Goal: Task Accomplishment & Management: Manage account settings

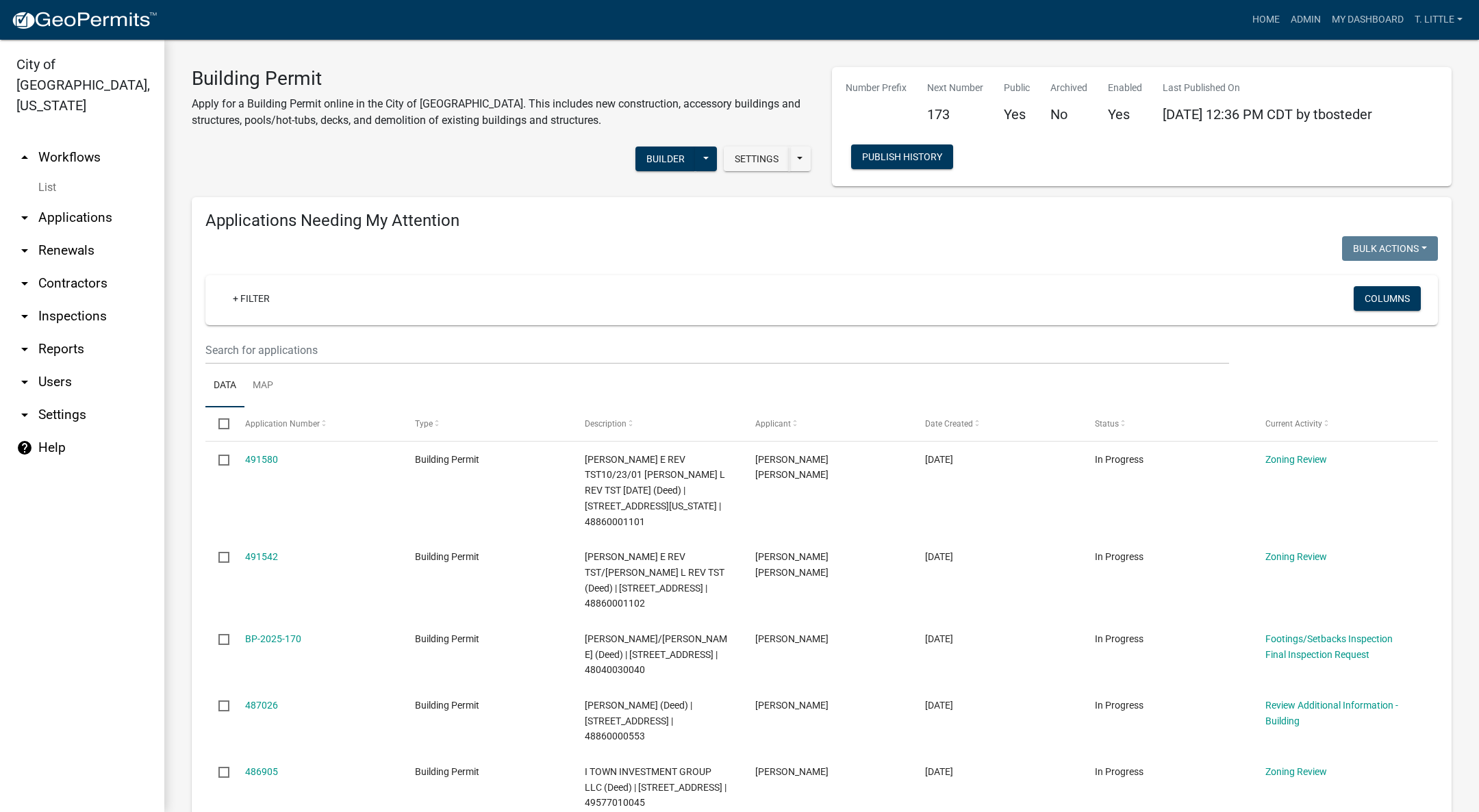
select select "3: 100"
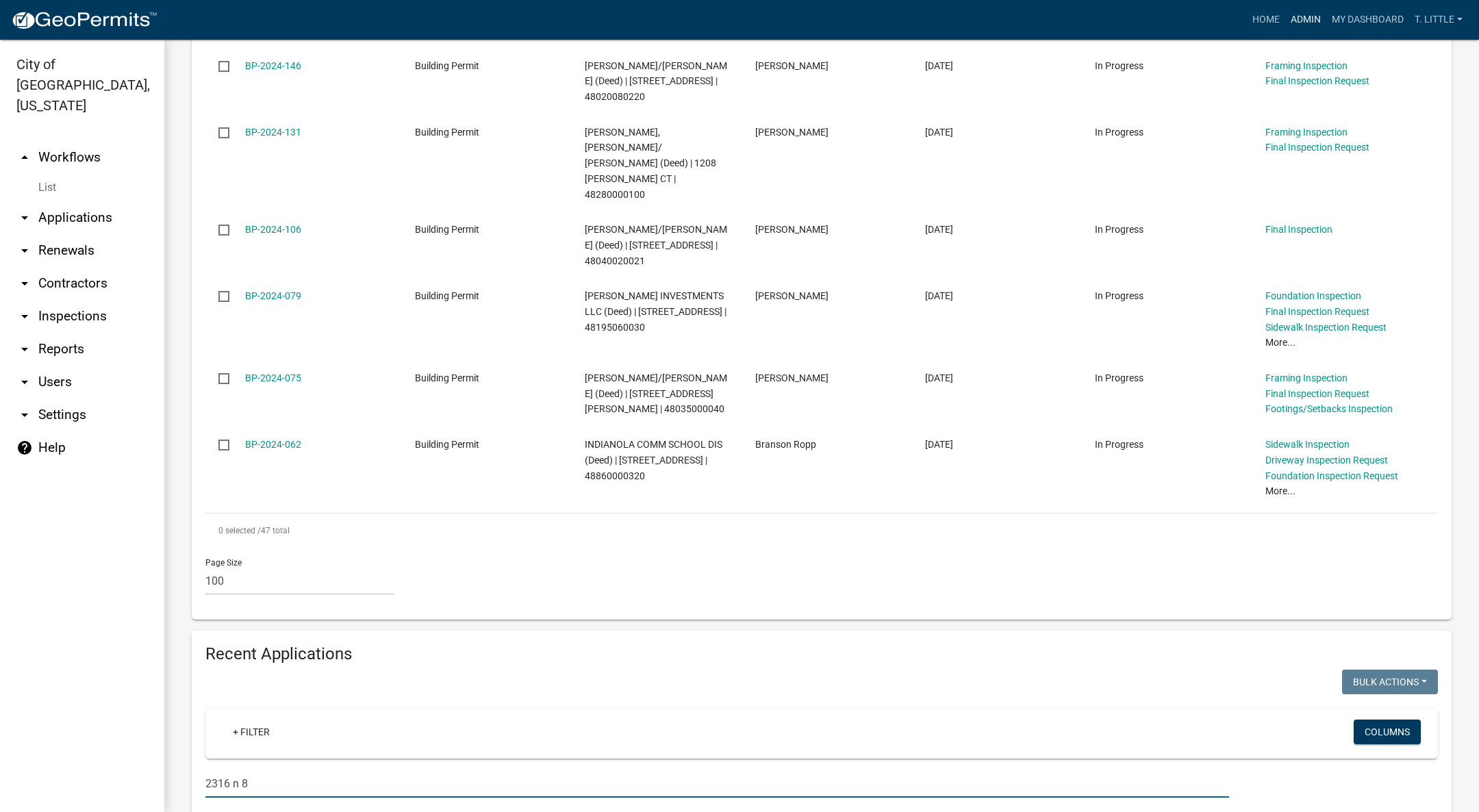
click at [1306, 15] on link "Admin" at bounding box center [1306, 20] width 41 height 26
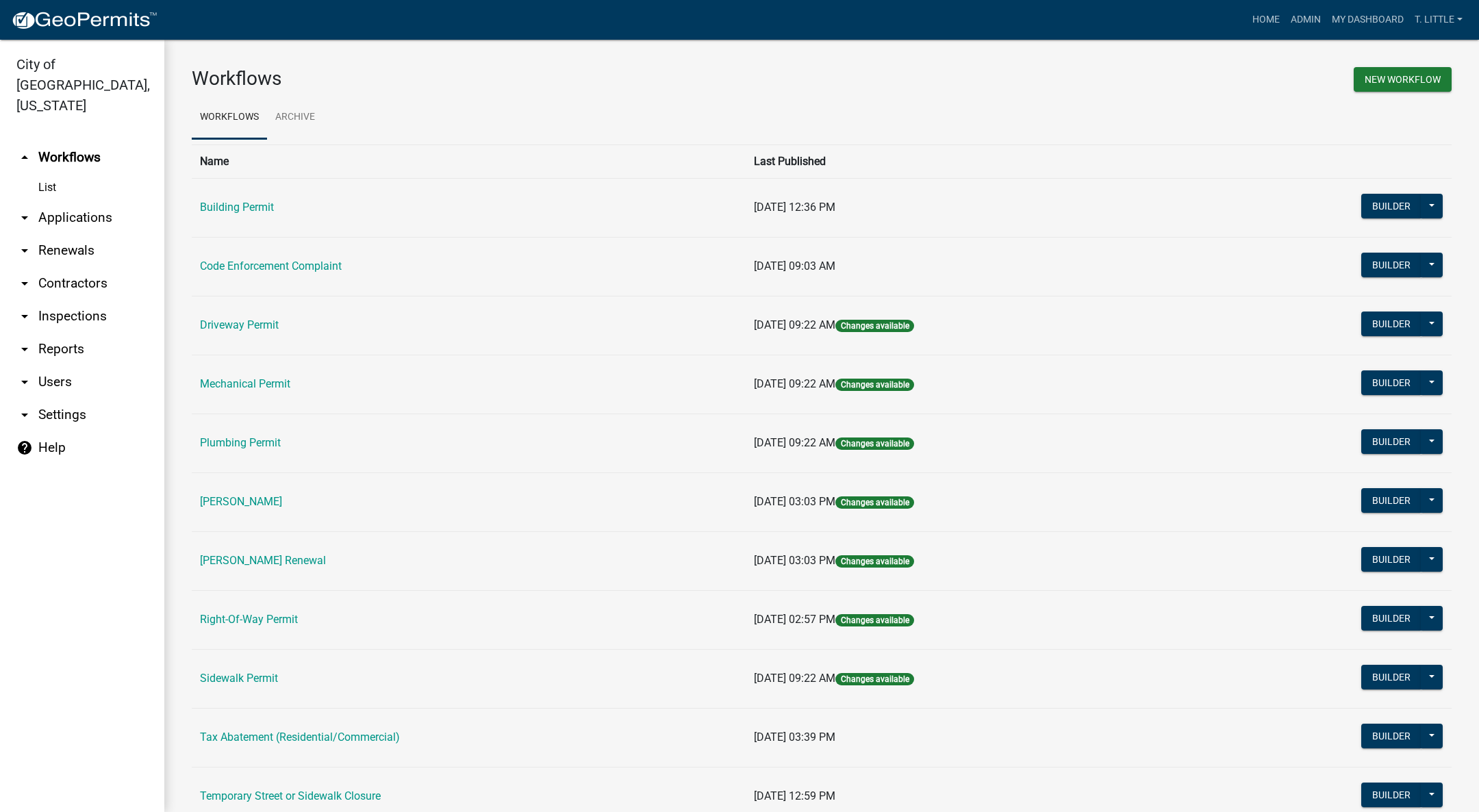
click at [246, 260] on link "Code Enforcement Complaint" at bounding box center [271, 266] width 142 height 13
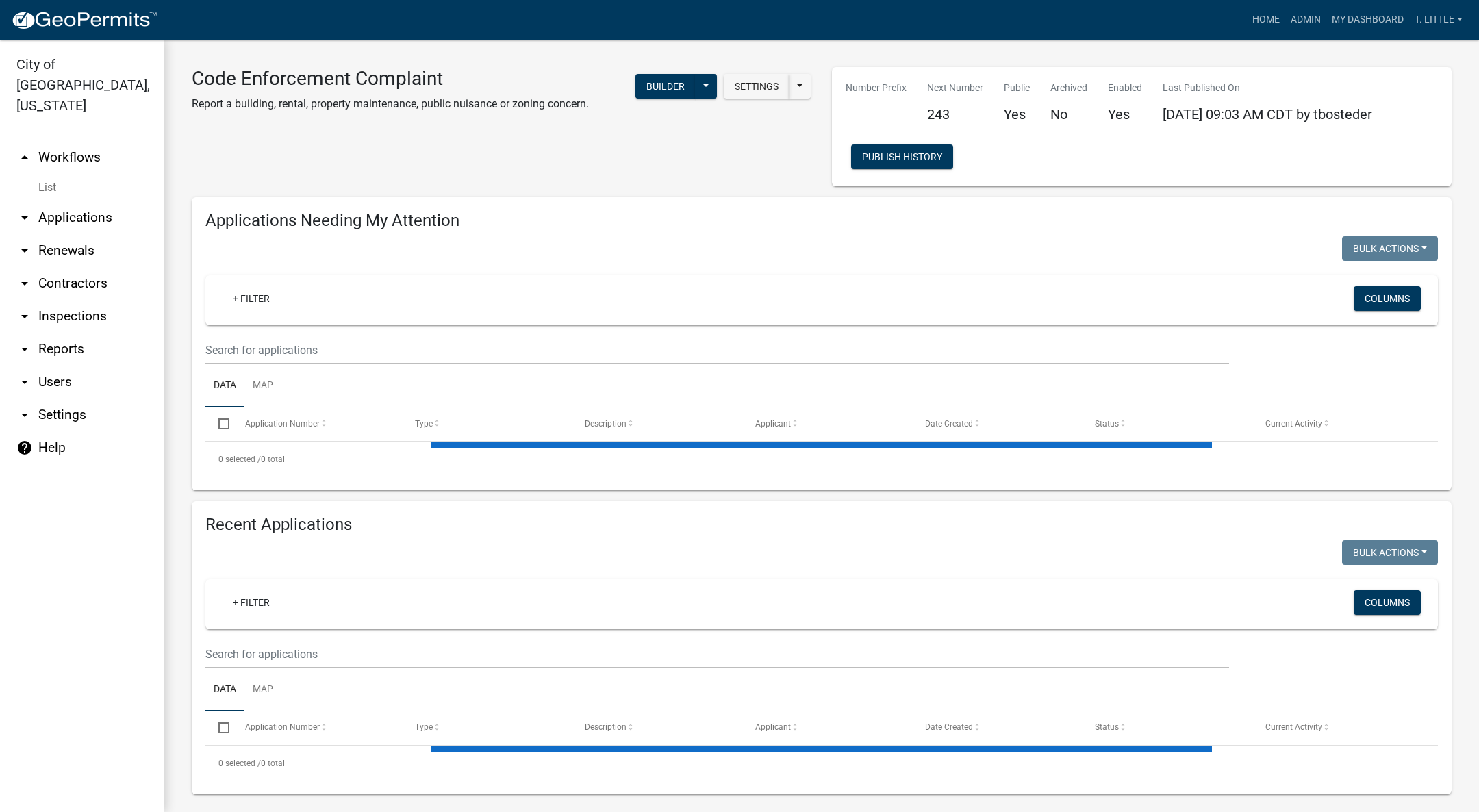
select select "3: 100"
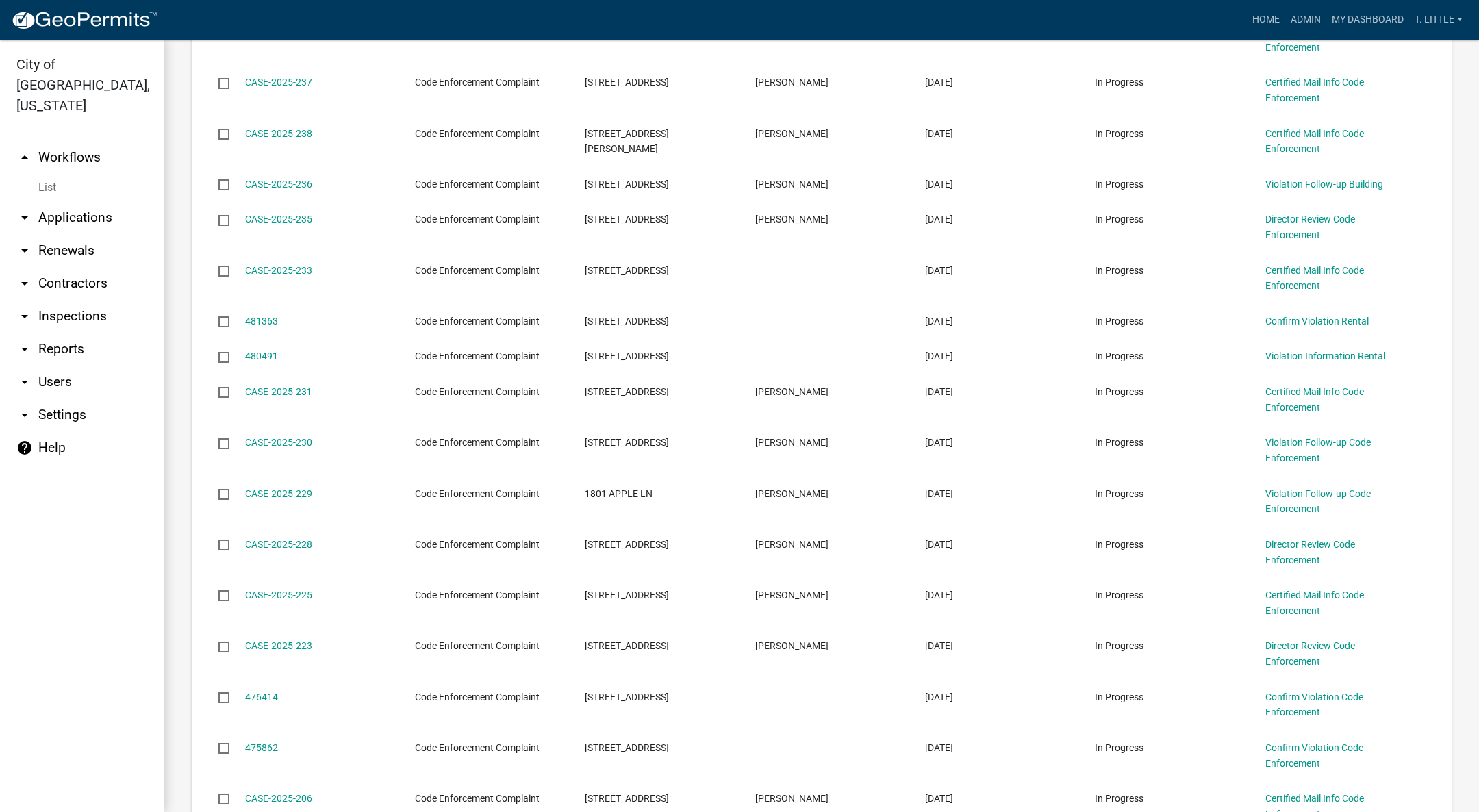
scroll to position [924, 0]
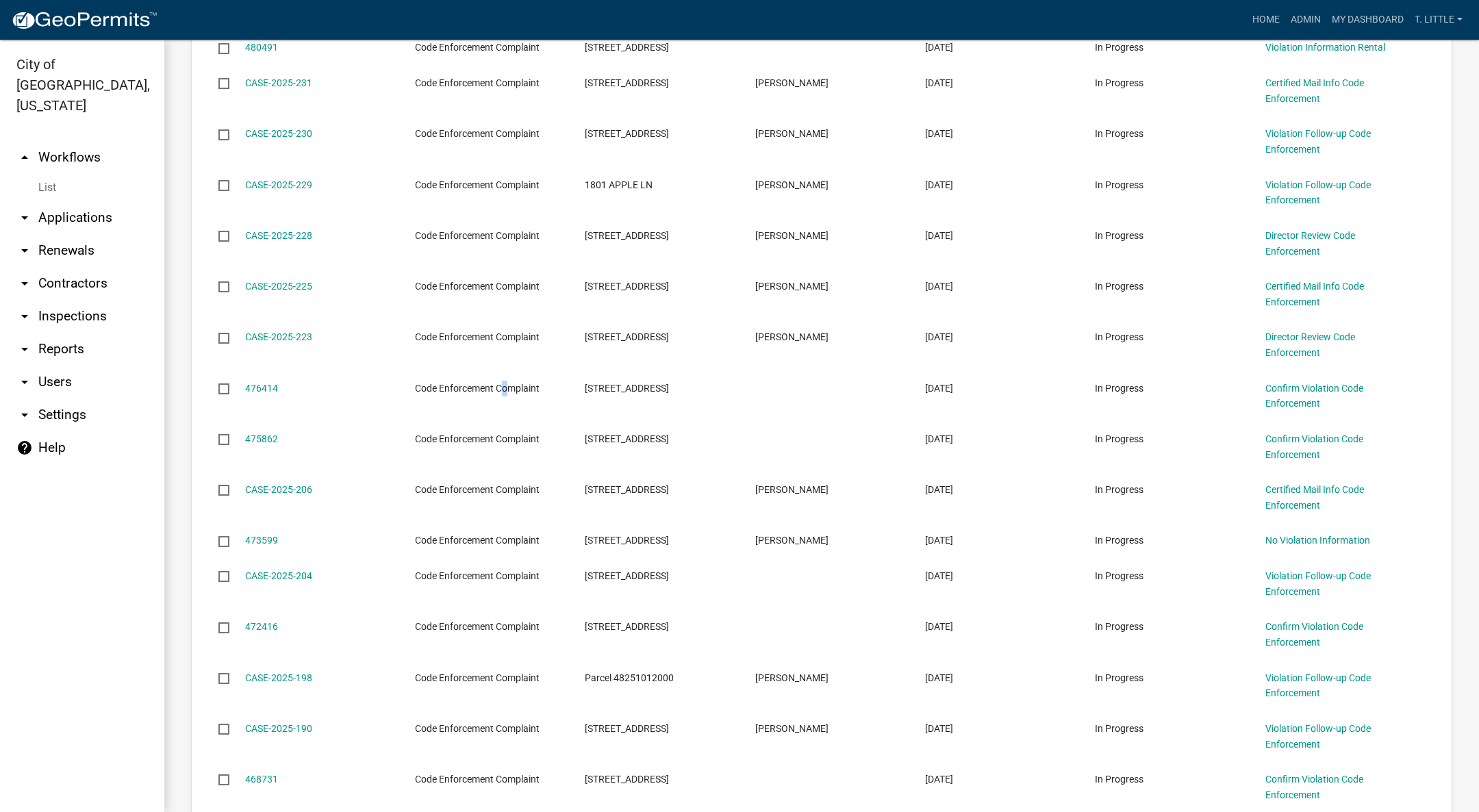
click at [506, 420] on datatable-body-cell "Code Enforcement Complaint" at bounding box center [487, 395] width 170 height 50
click at [91, 590] on ul "arrow_drop_up Workflows List arrow_drop_down Applications Search by Parcel Sear…" at bounding box center [82, 471] width 165 height 682
click at [280, 672] on link "CASE-2025-198" at bounding box center [279, 677] width 67 height 11
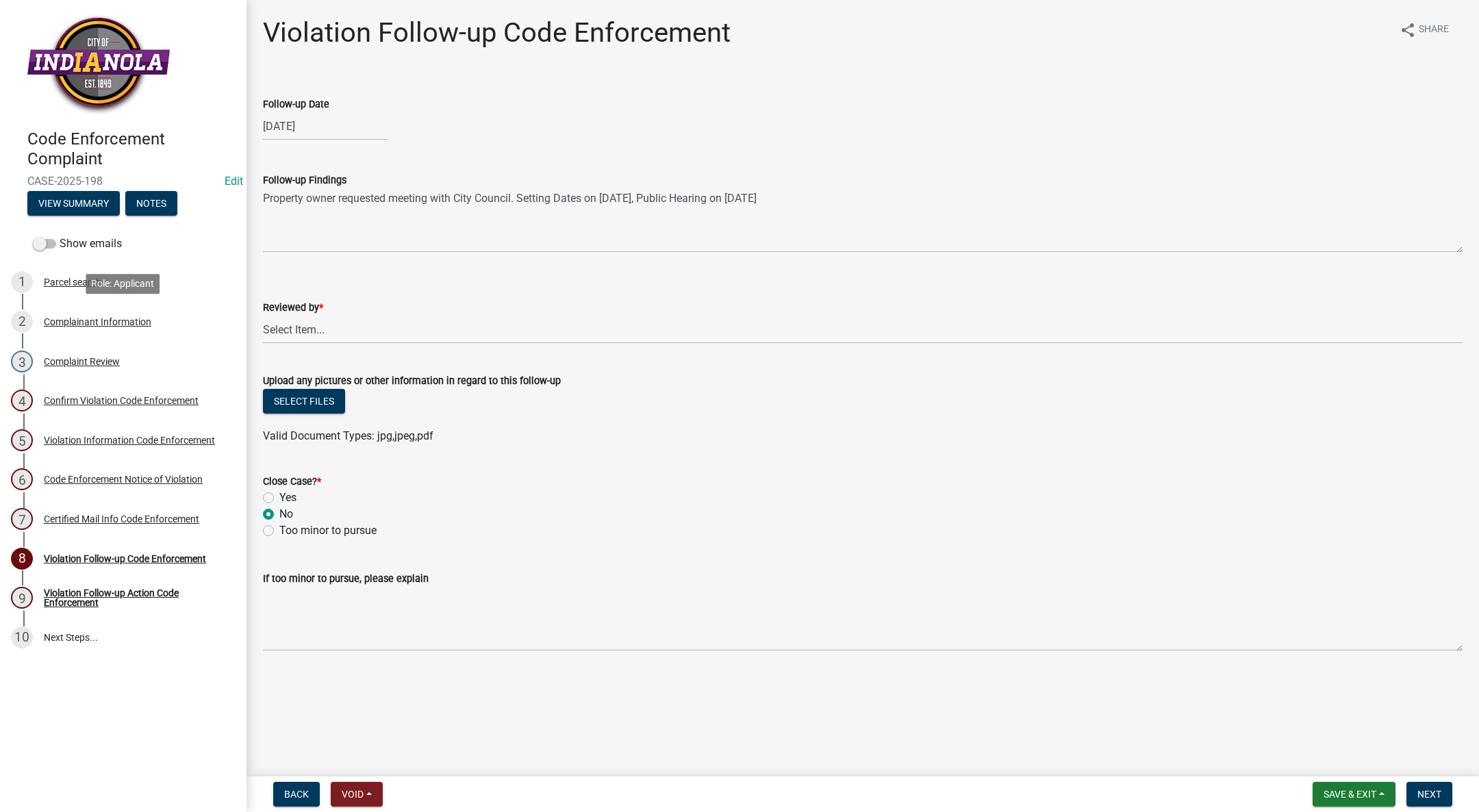
click at [59, 312] on div "2 Complainant Information" at bounding box center [118, 322] width 214 height 22
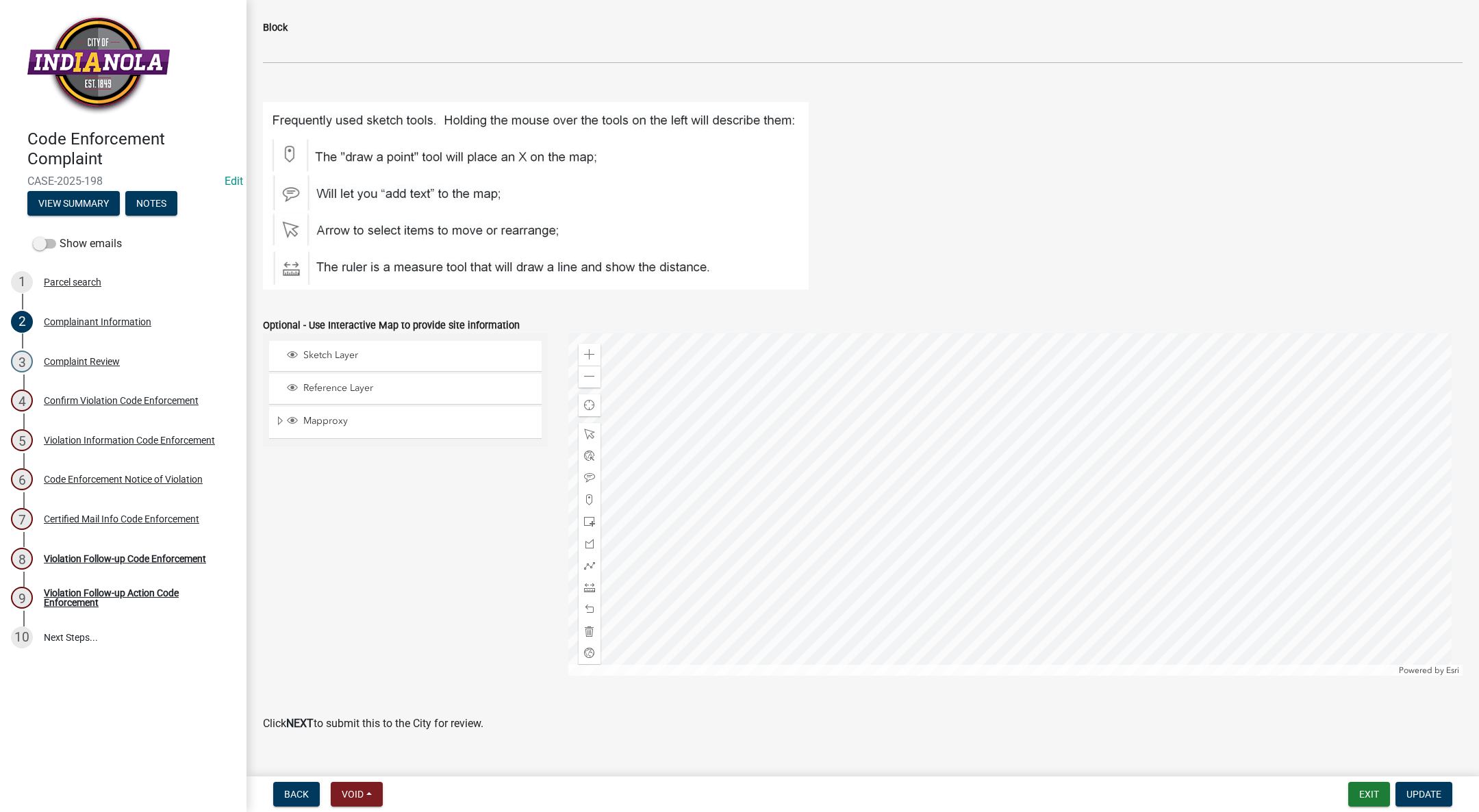
scroll to position [1428, 0]
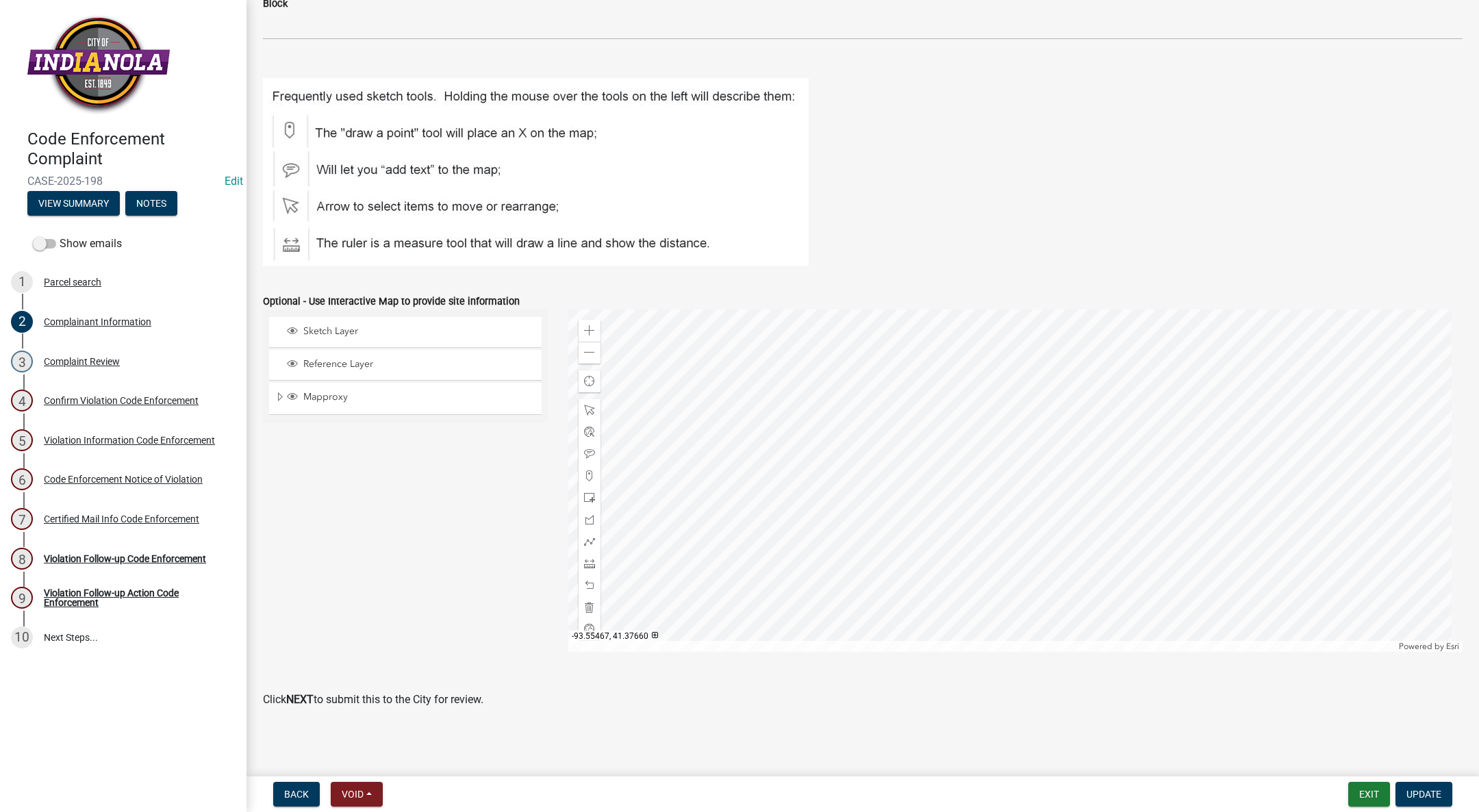
click at [82, 325] on div "Complainant Information" at bounding box center [97, 321] width 108 height 10
click at [85, 346] on link "3 Complaint Review" at bounding box center [123, 361] width 247 height 40
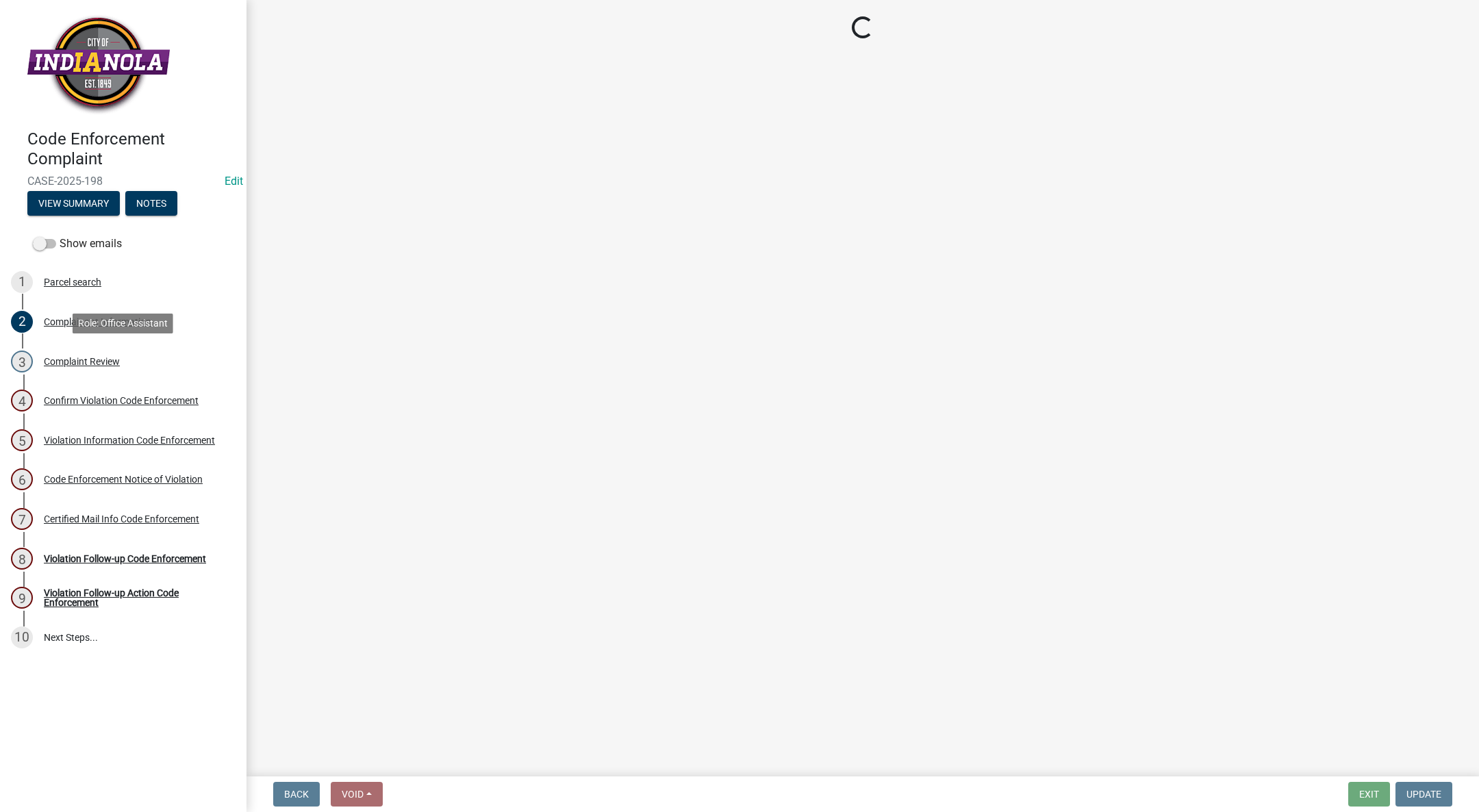
scroll to position [0, 0]
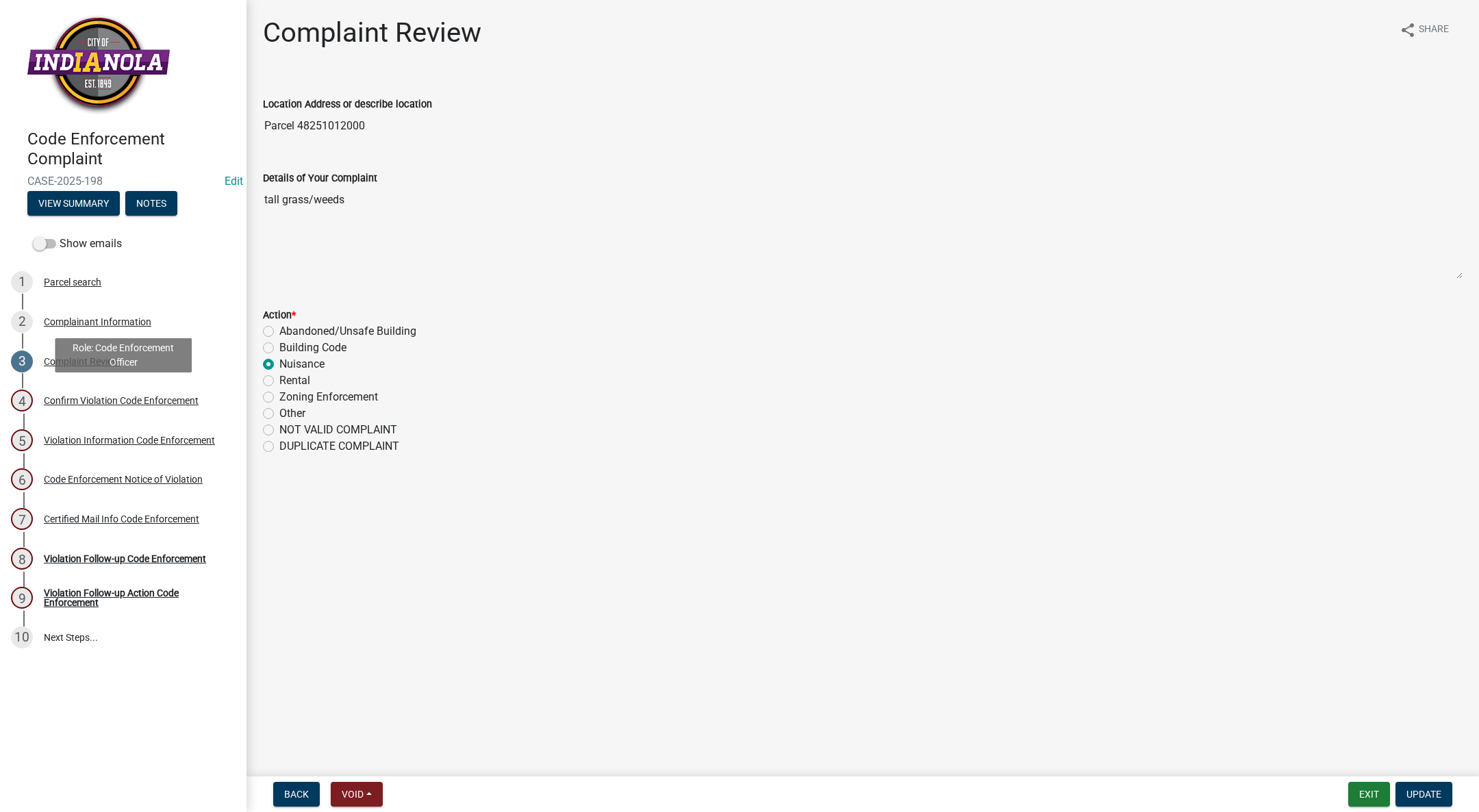
click at [90, 391] on div "4 Confirm Violation Code Enforcement" at bounding box center [118, 400] width 214 height 22
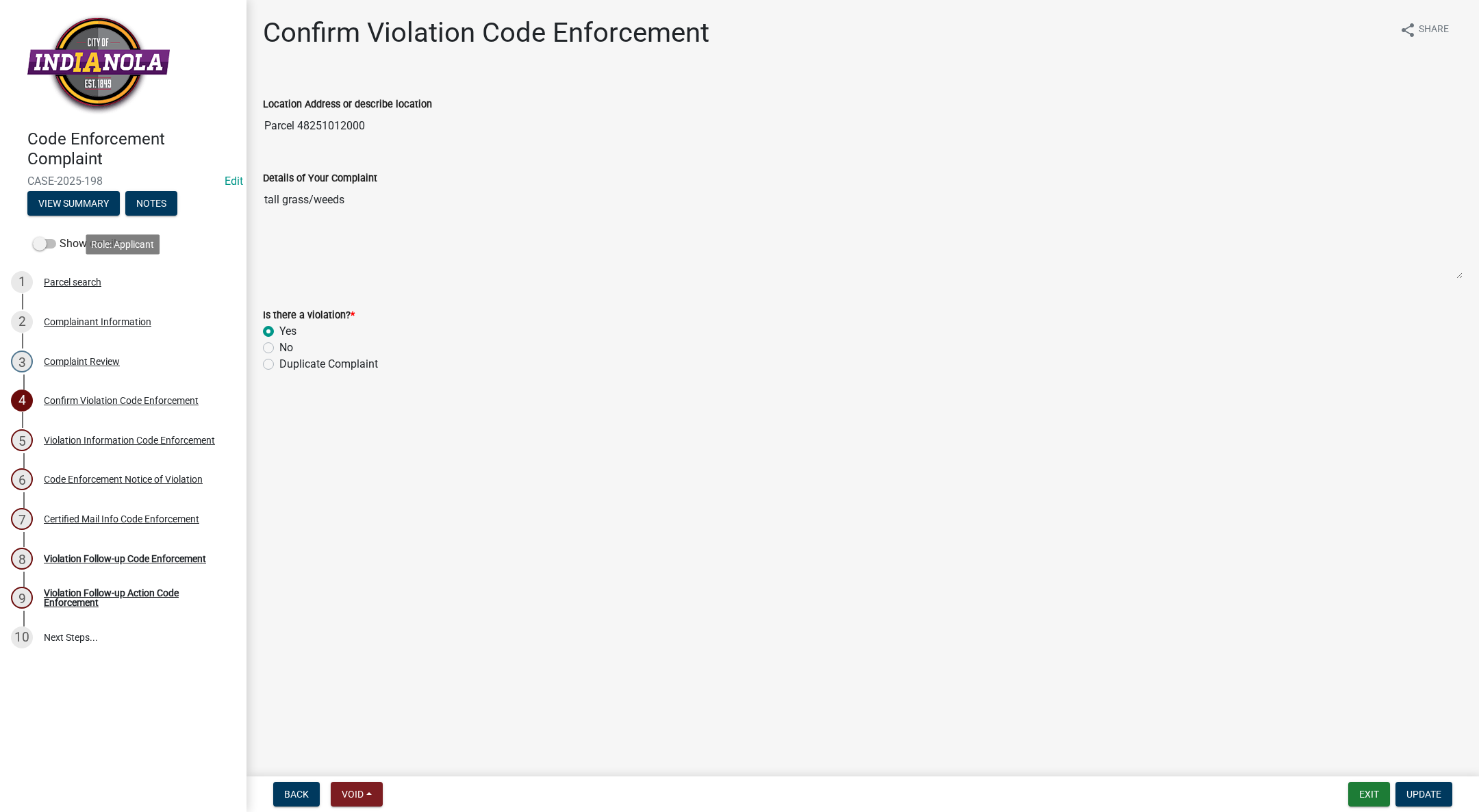
click at [102, 276] on div "1 Parcel search" at bounding box center [118, 282] width 214 height 22
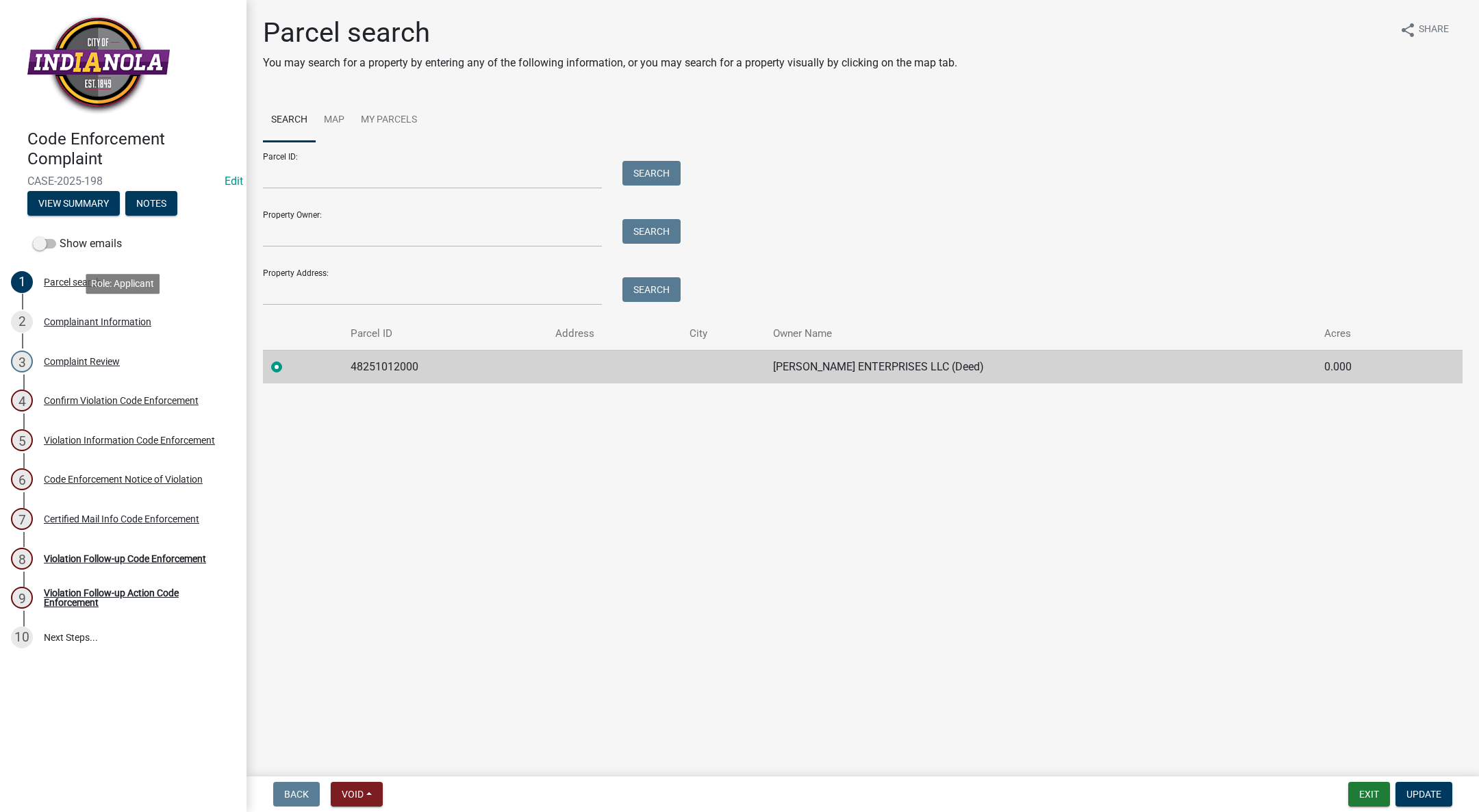
click at [97, 325] on div "Complainant Information" at bounding box center [97, 321] width 108 height 10
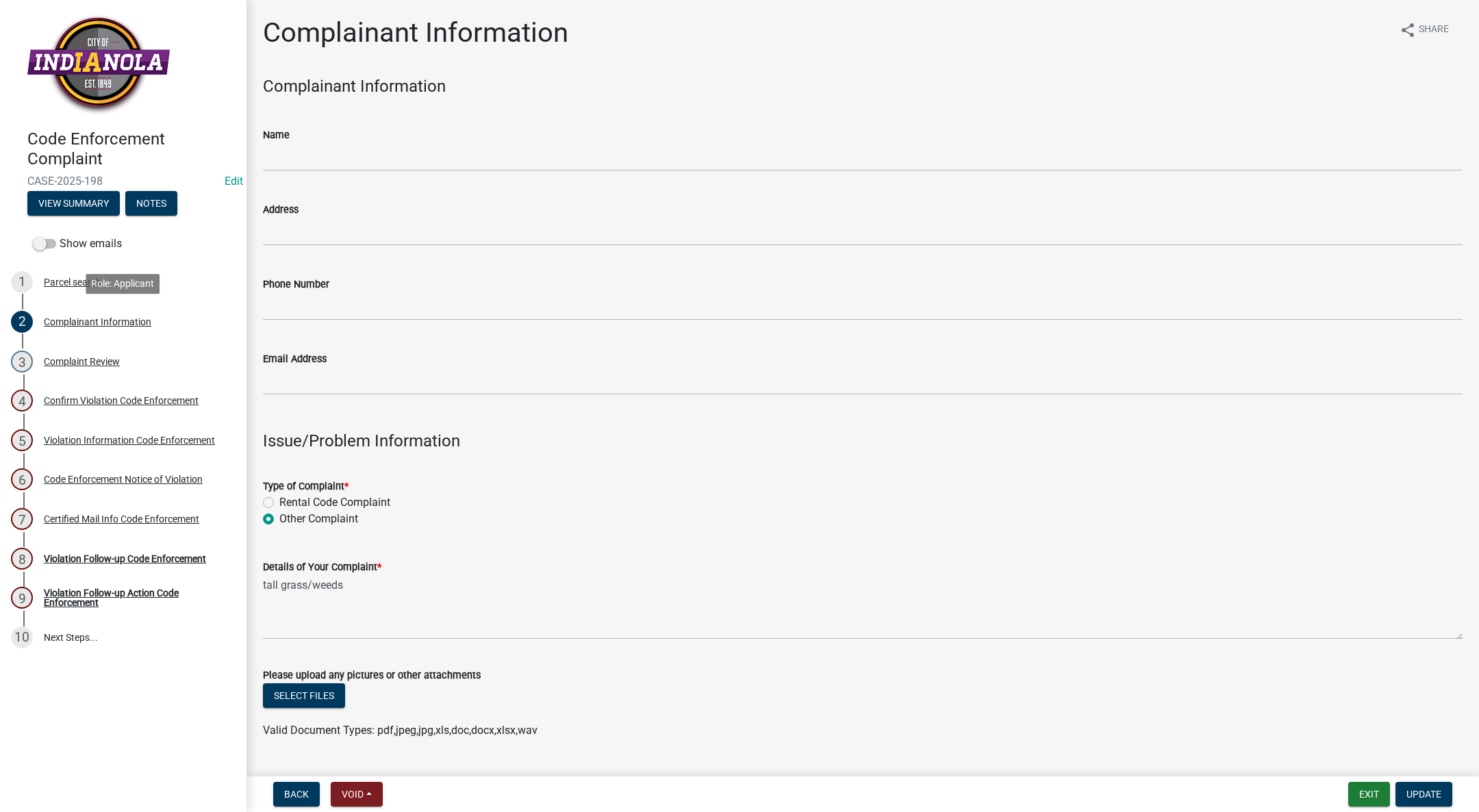
click at [97, 325] on div "Complainant Information" at bounding box center [97, 321] width 108 height 10
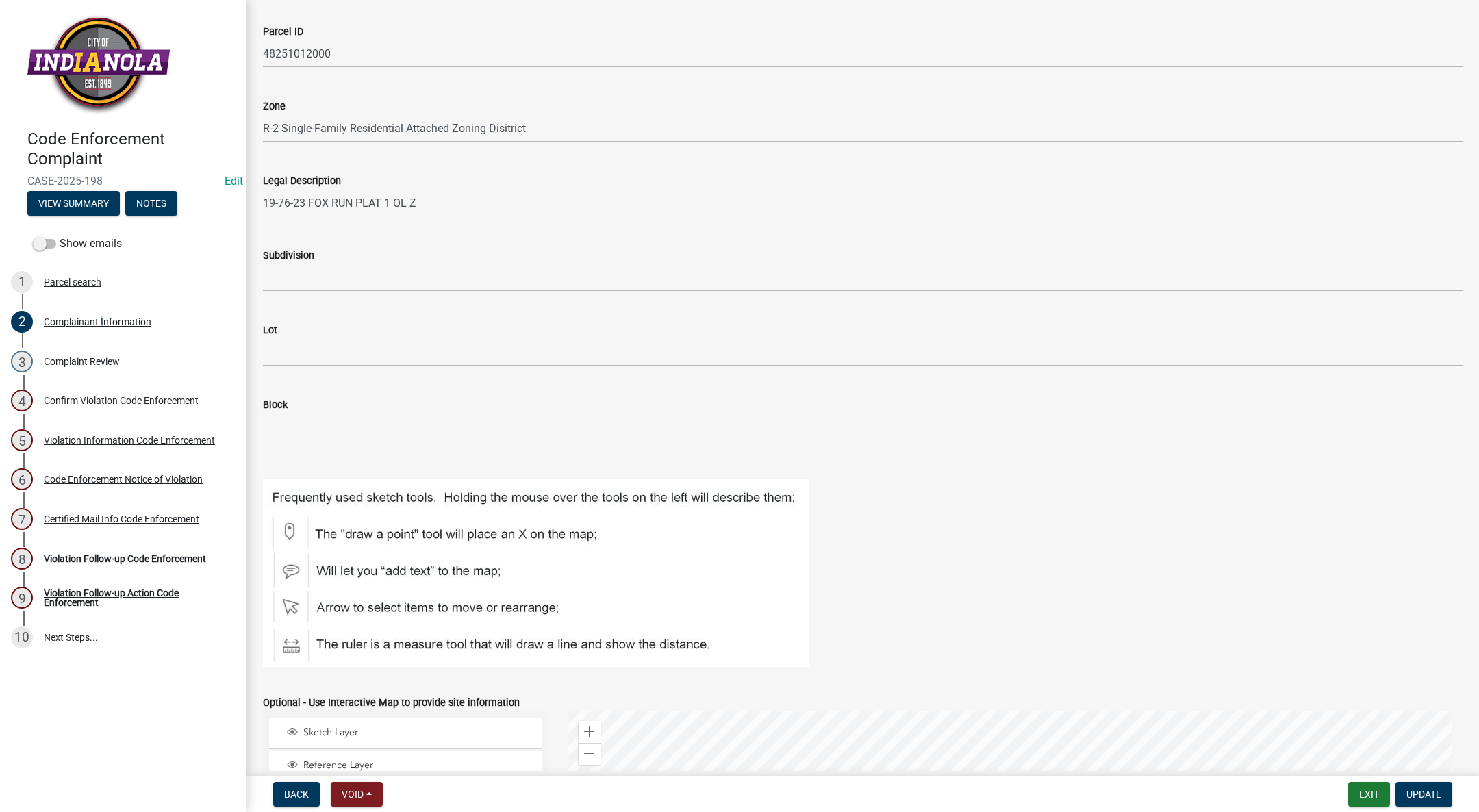
scroll to position [1428, 0]
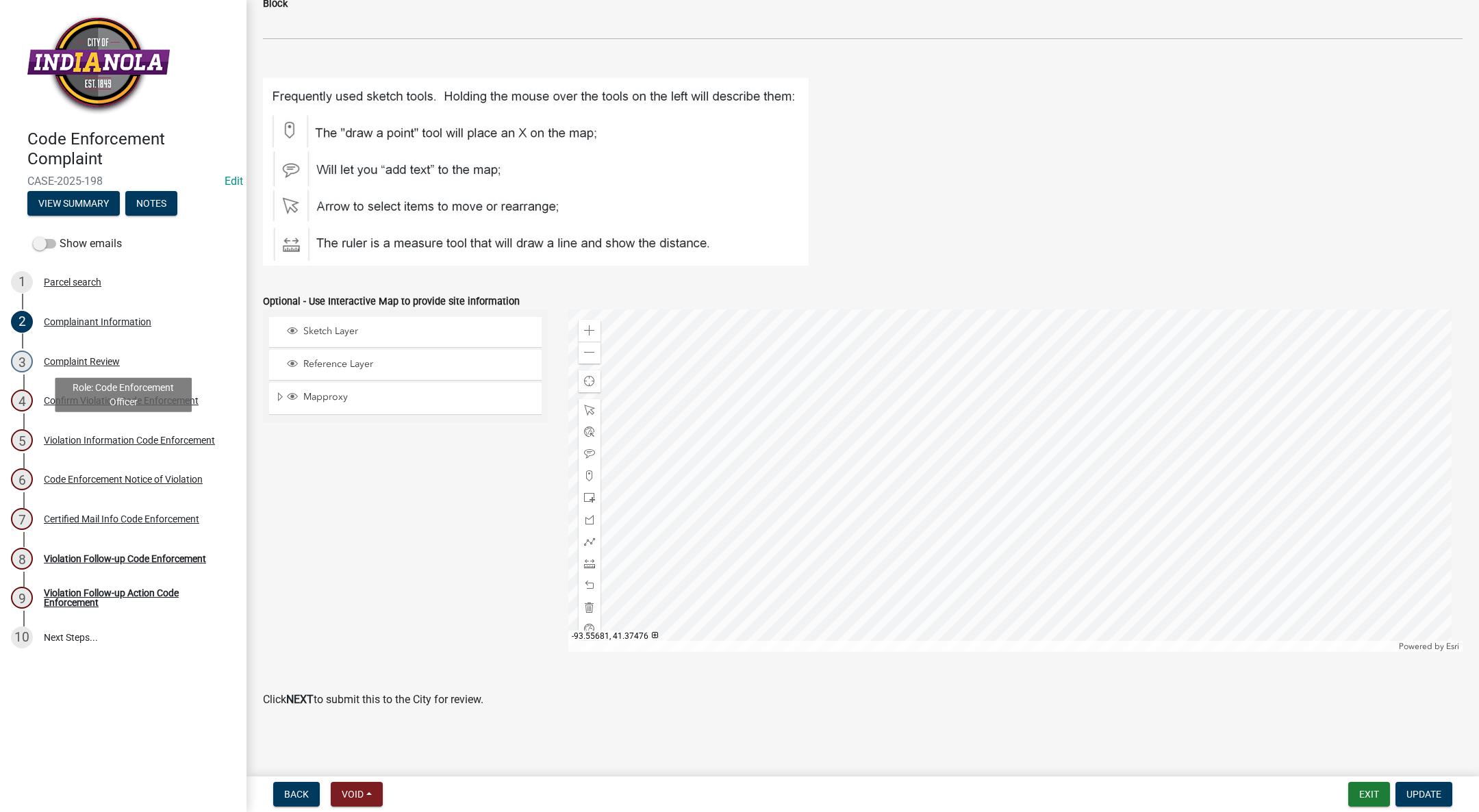
click at [105, 428] on link "5 Violation Information Code Enforcement" at bounding box center [123, 440] width 247 height 40
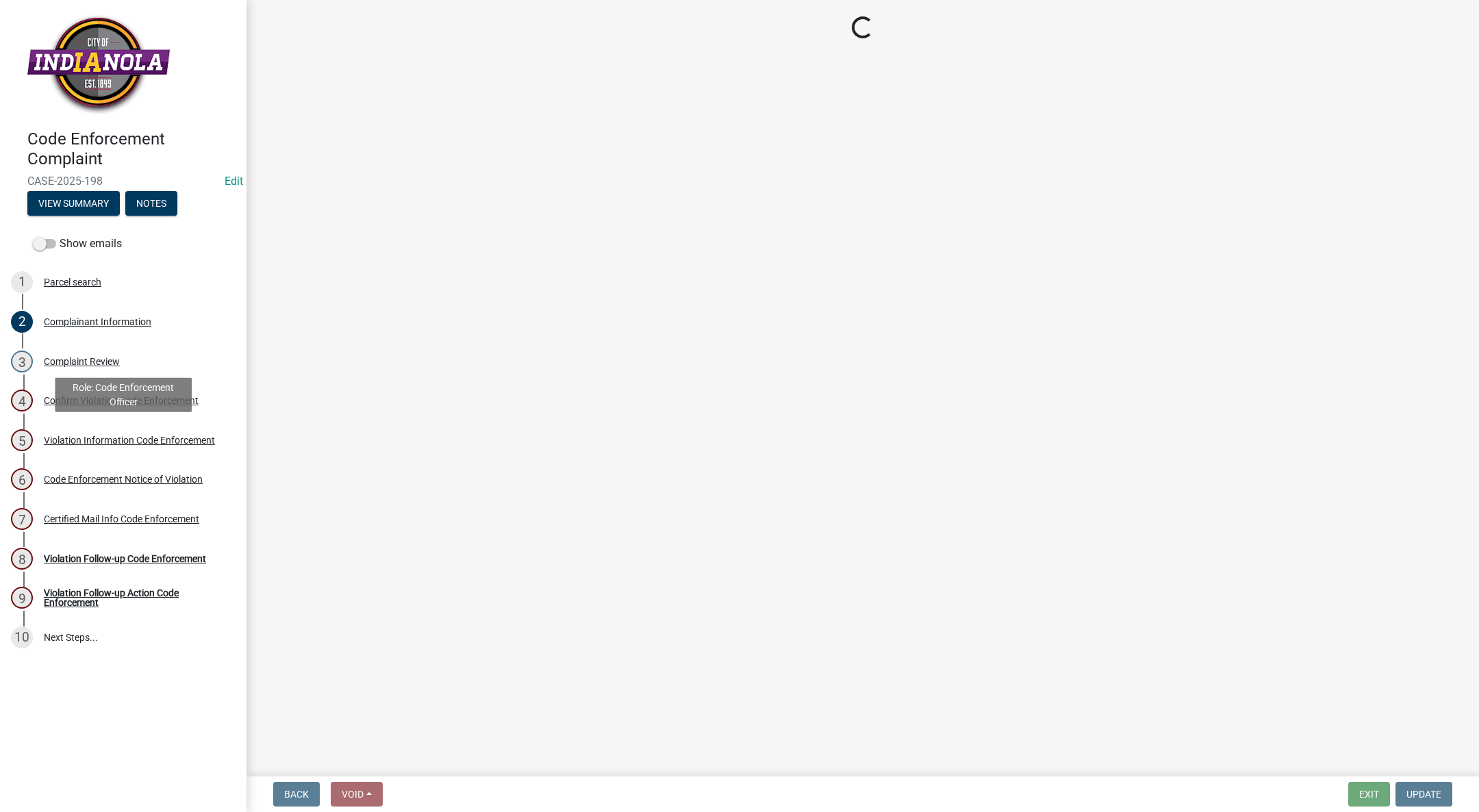
scroll to position [0, 0]
select select "634d5426-b8b3-48ee-aa1e-d523f7499186"
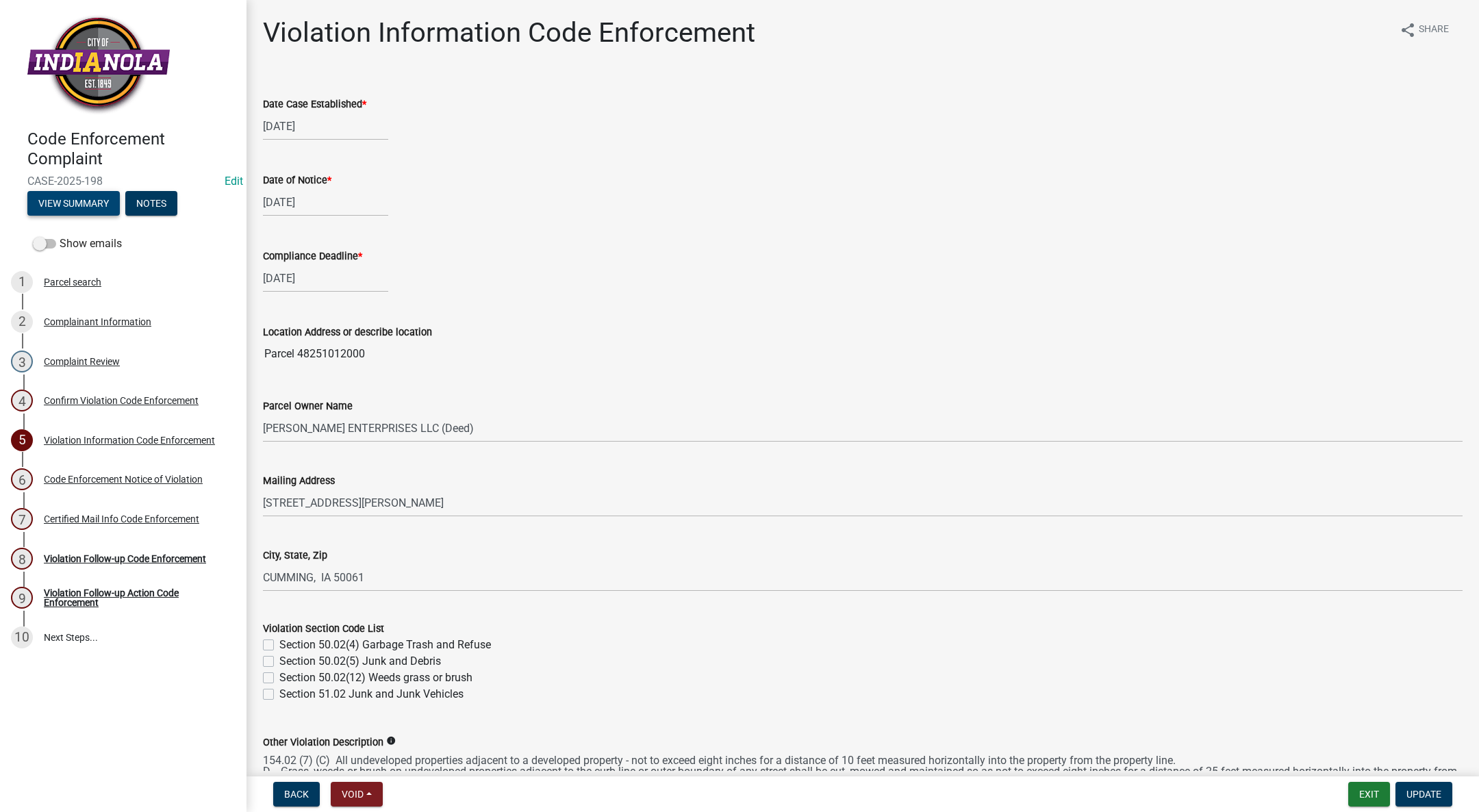
click at [90, 208] on button "View Summary" at bounding box center [73, 203] width 92 height 25
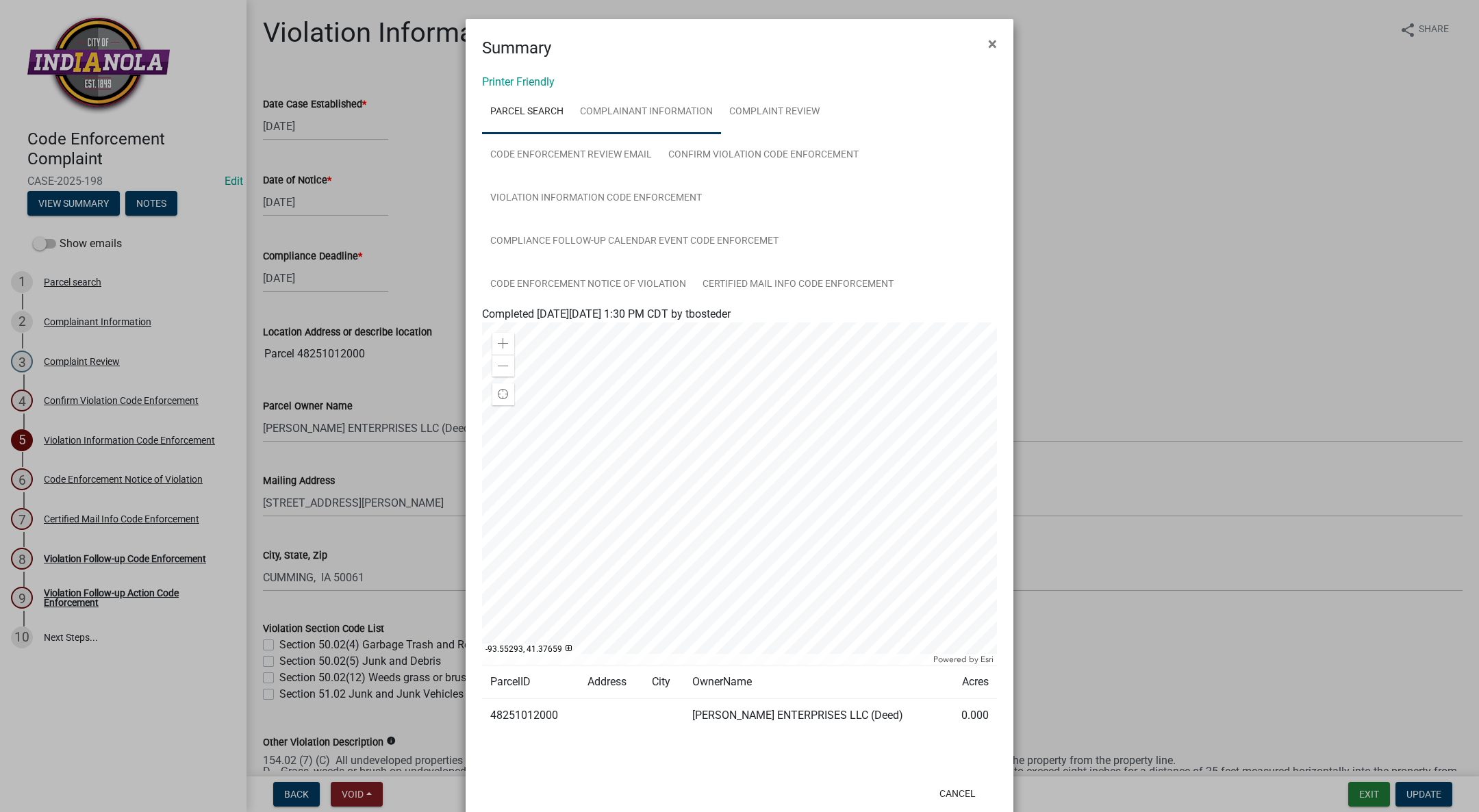
click at [640, 104] on link "Complainant Information" at bounding box center [646, 113] width 149 height 44
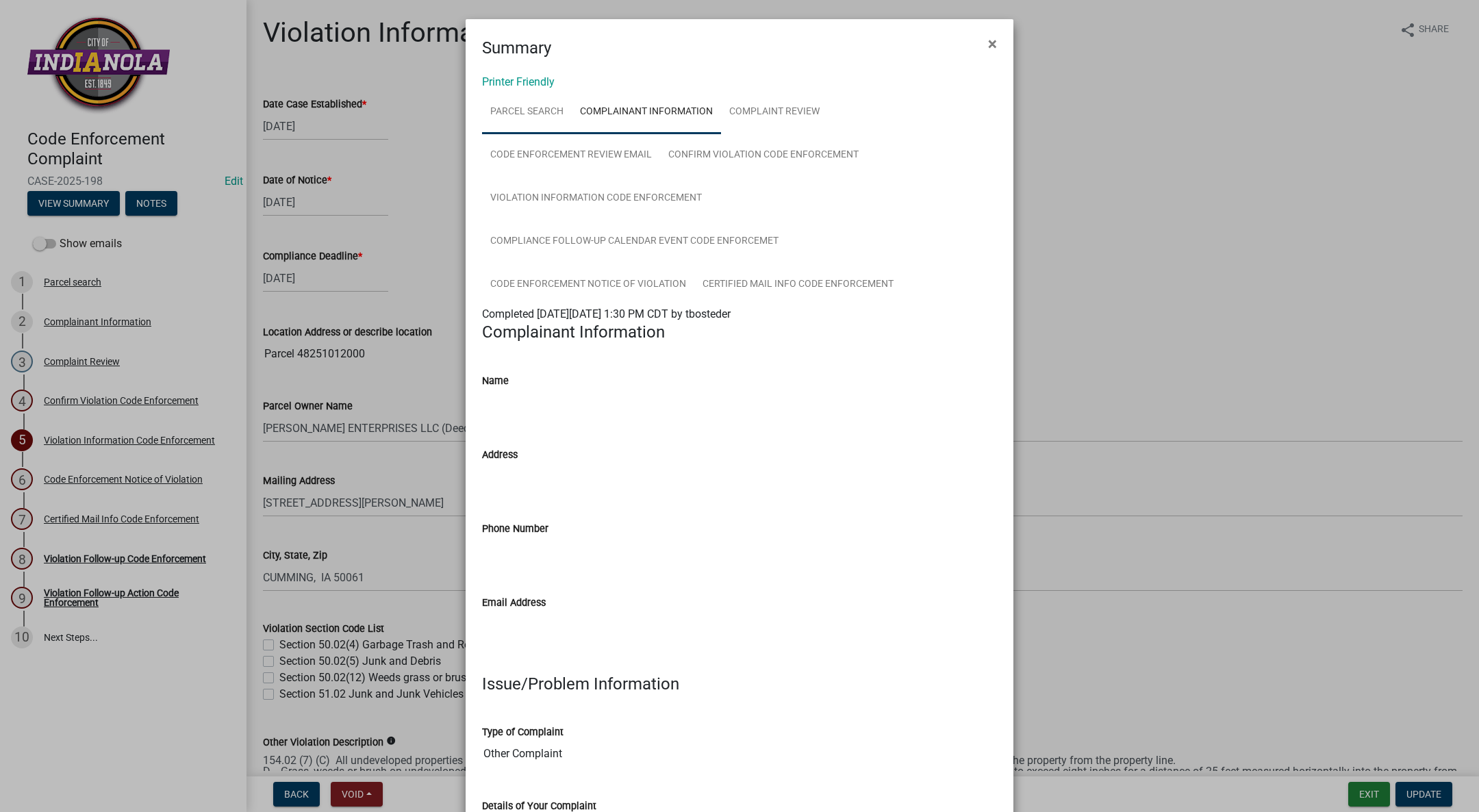
click at [514, 117] on link "Parcel search" at bounding box center [527, 113] width 90 height 44
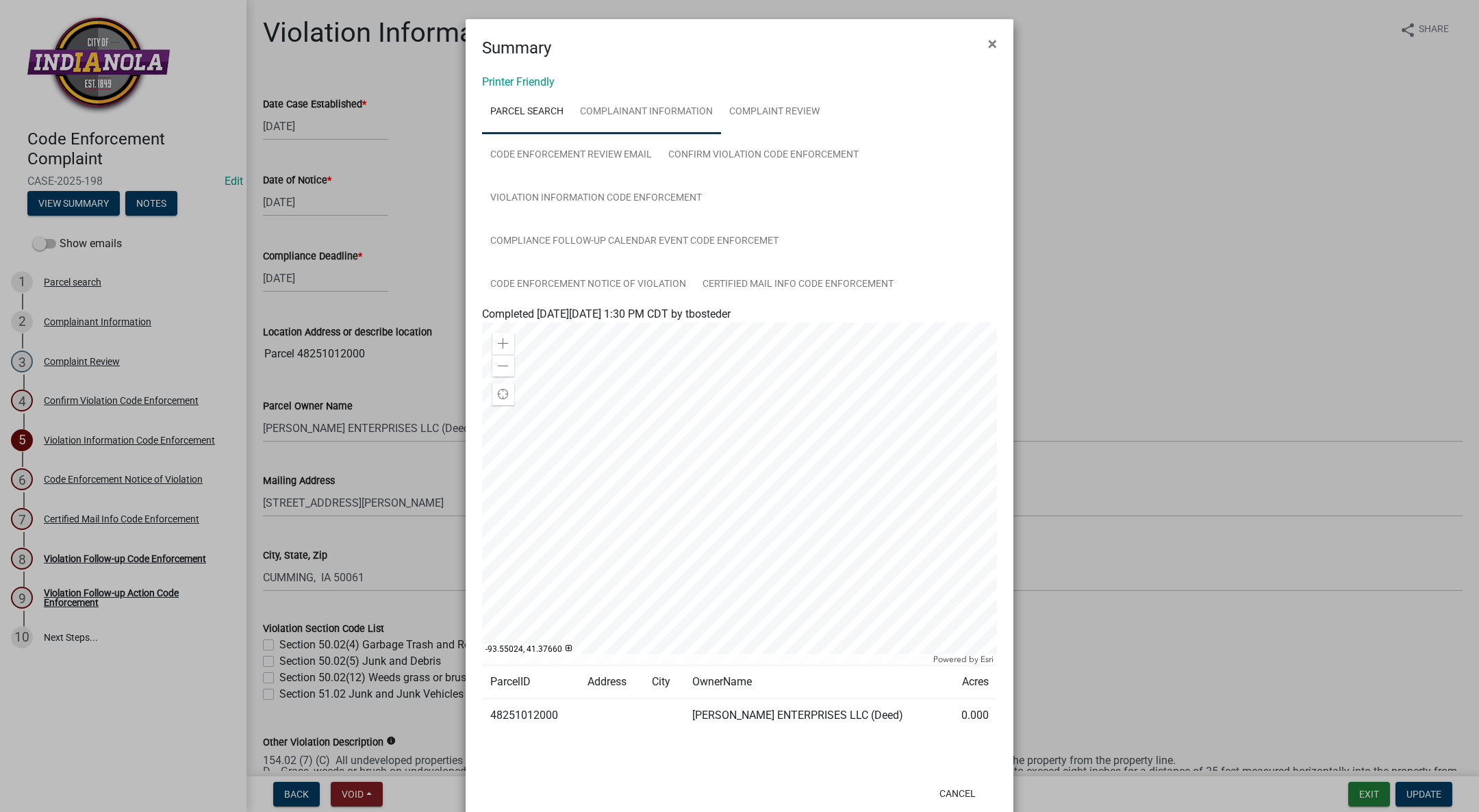
click at [662, 105] on link "Complainant Information" at bounding box center [646, 113] width 149 height 44
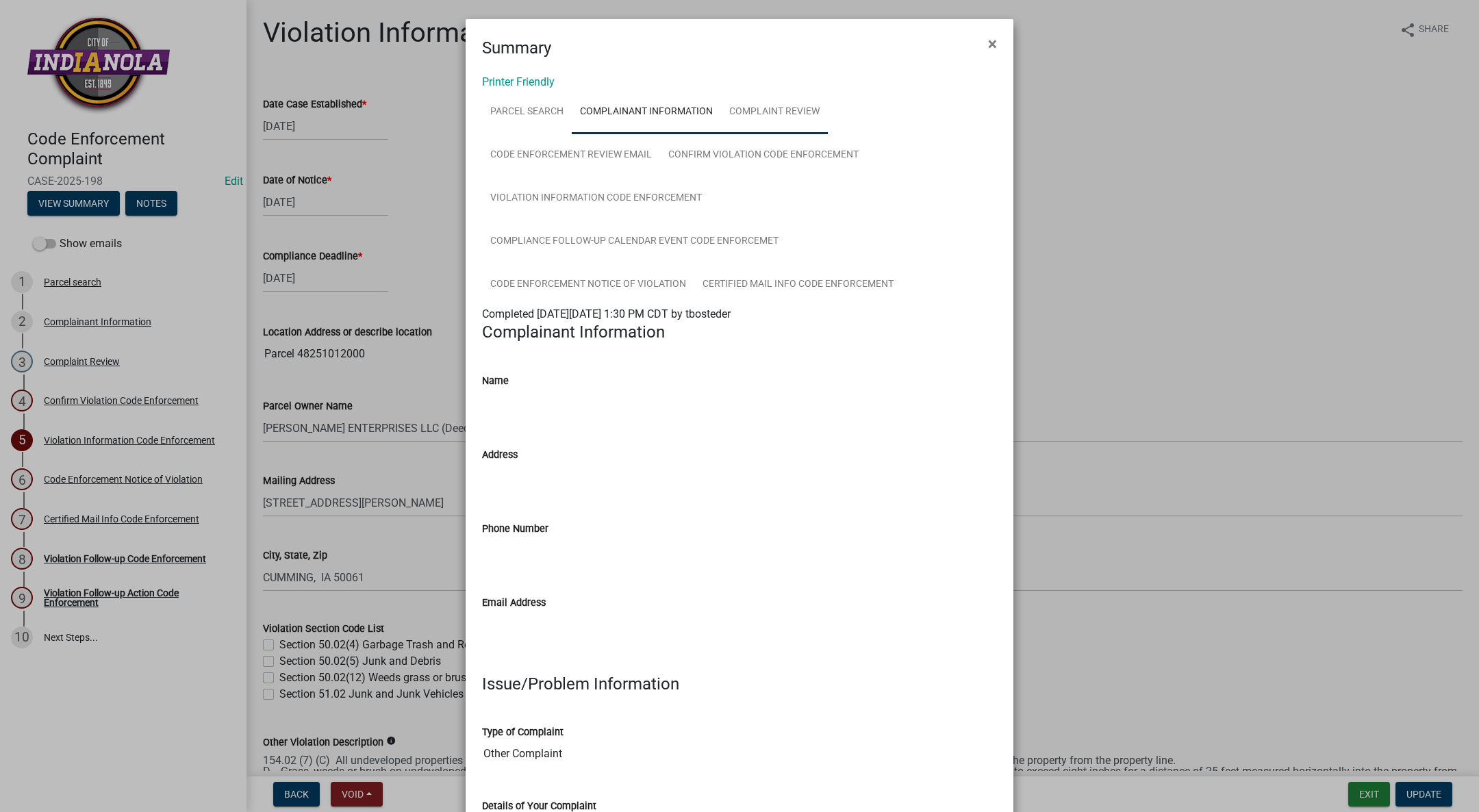
click at [756, 116] on link "Complaint Review" at bounding box center [774, 113] width 107 height 44
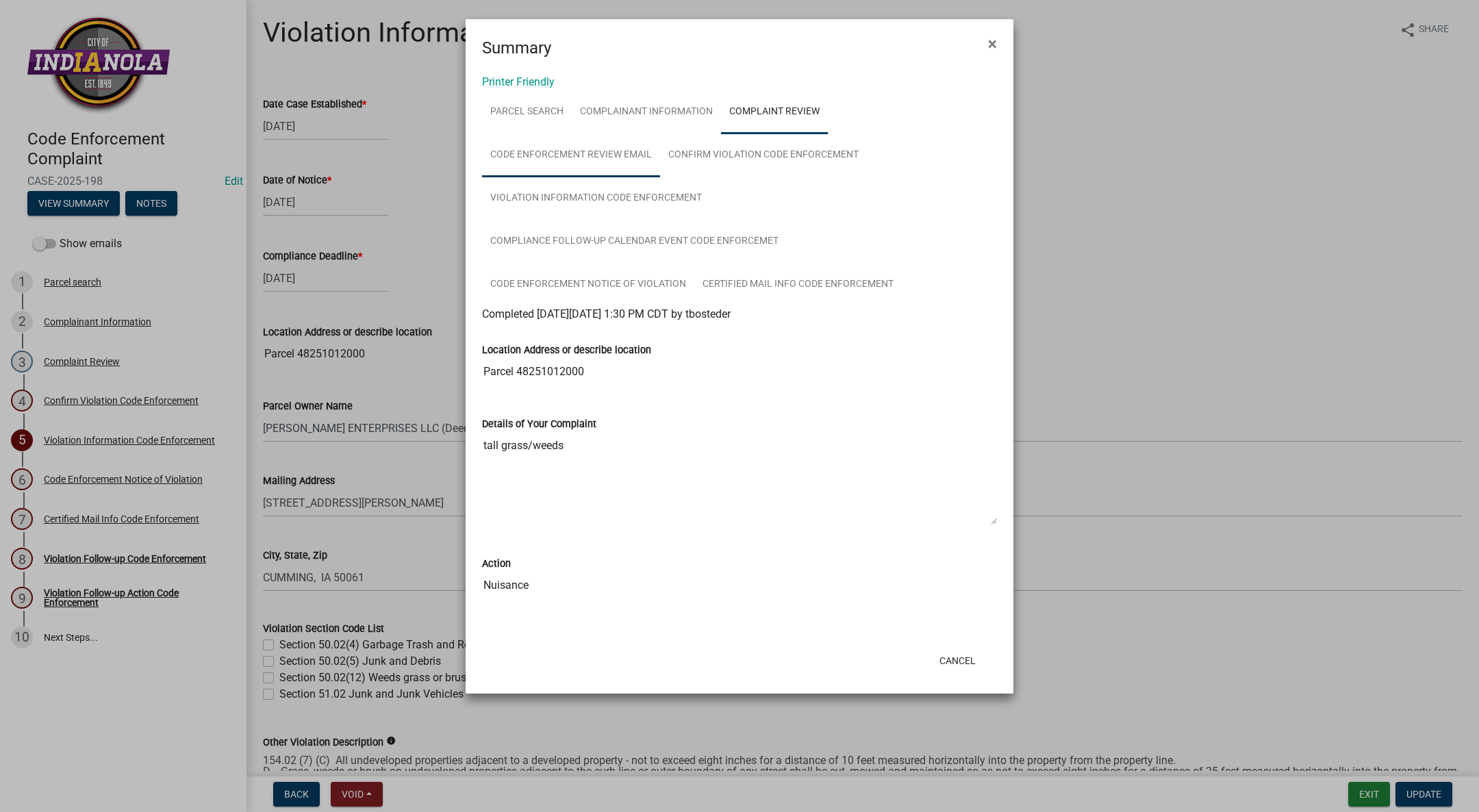
click at [542, 150] on link "Code Enforcement Review Email" at bounding box center [571, 155] width 178 height 44
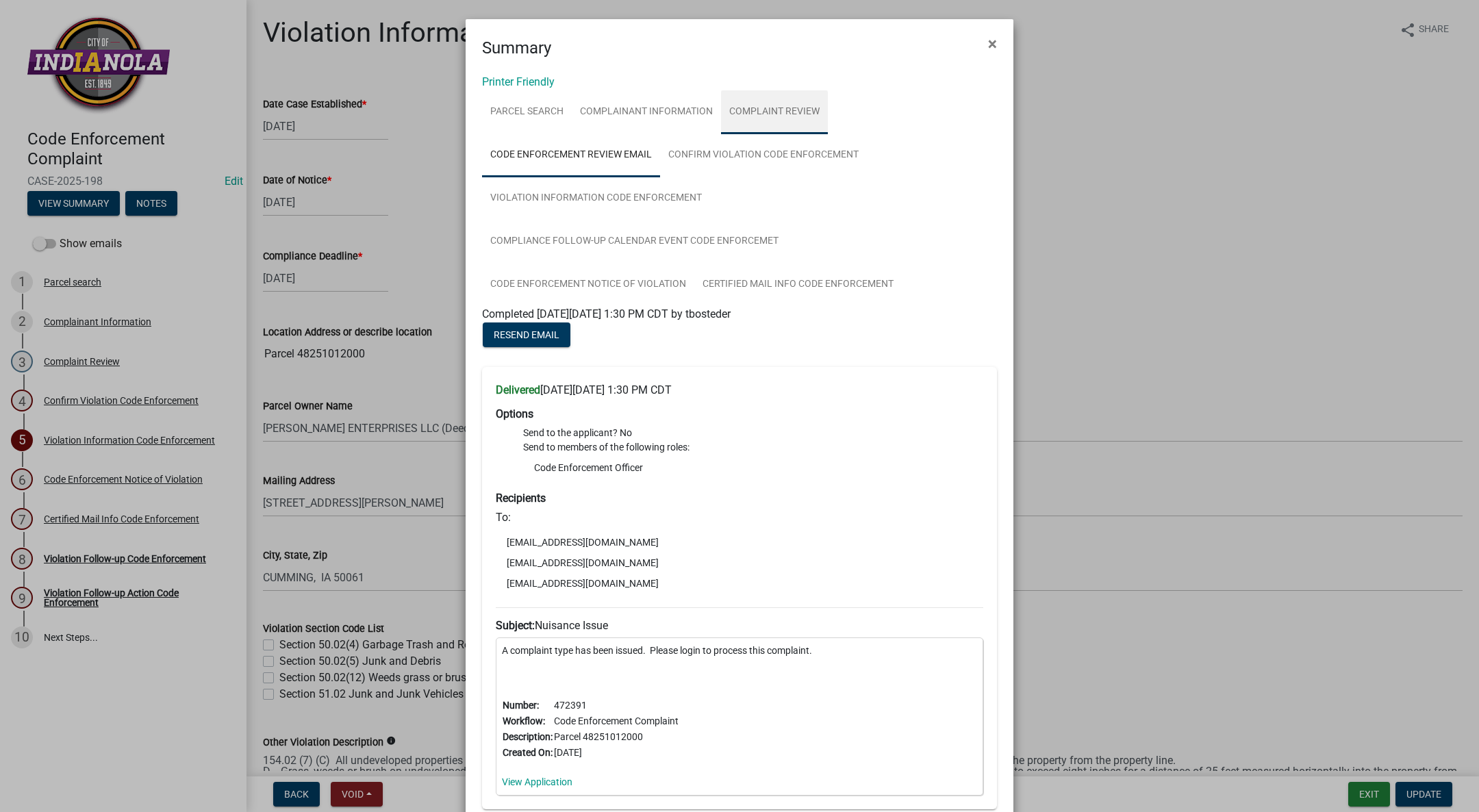
click at [745, 97] on link "Complaint Review" at bounding box center [774, 113] width 107 height 44
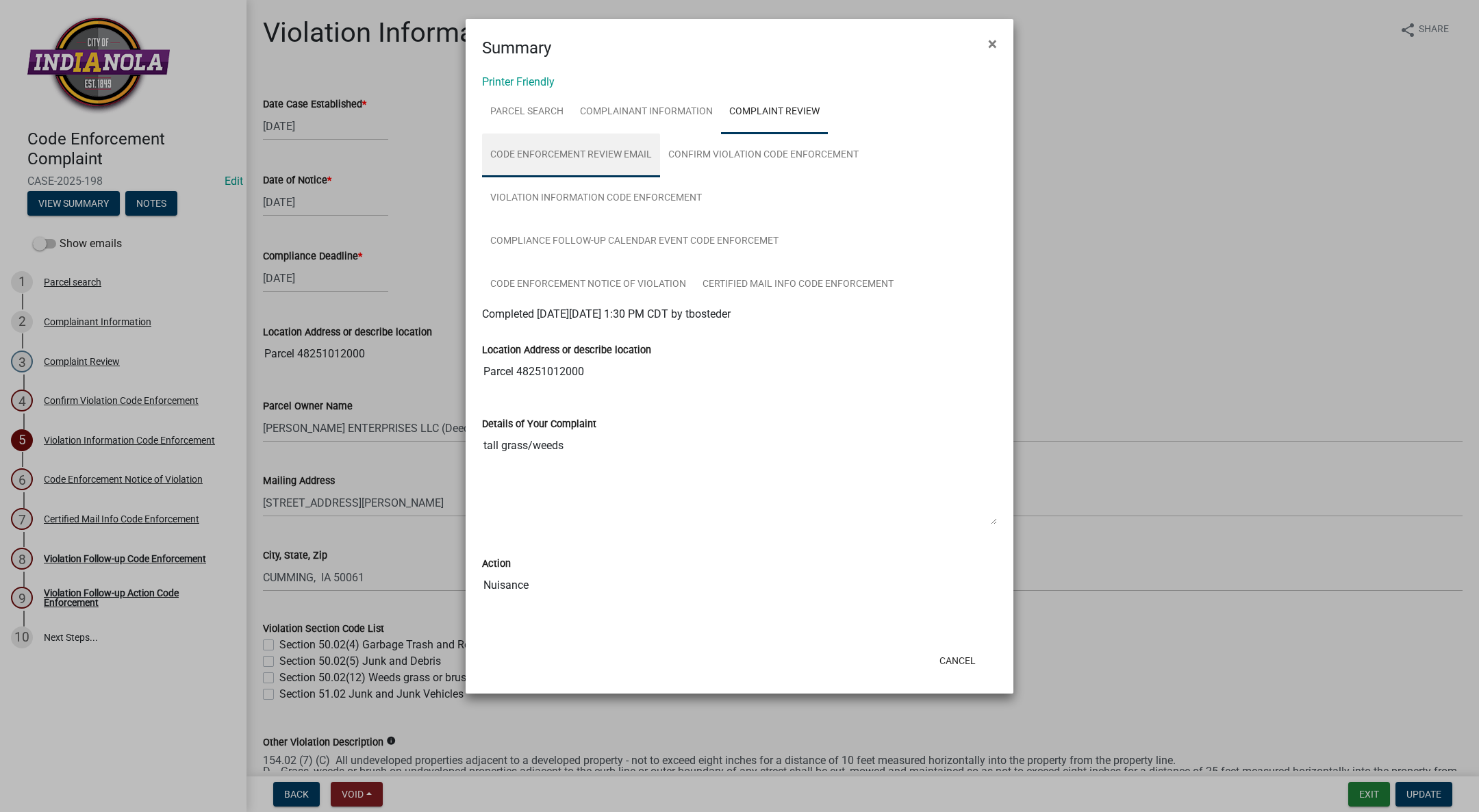
click at [516, 165] on link "Code Enforcement Review Email" at bounding box center [571, 155] width 178 height 44
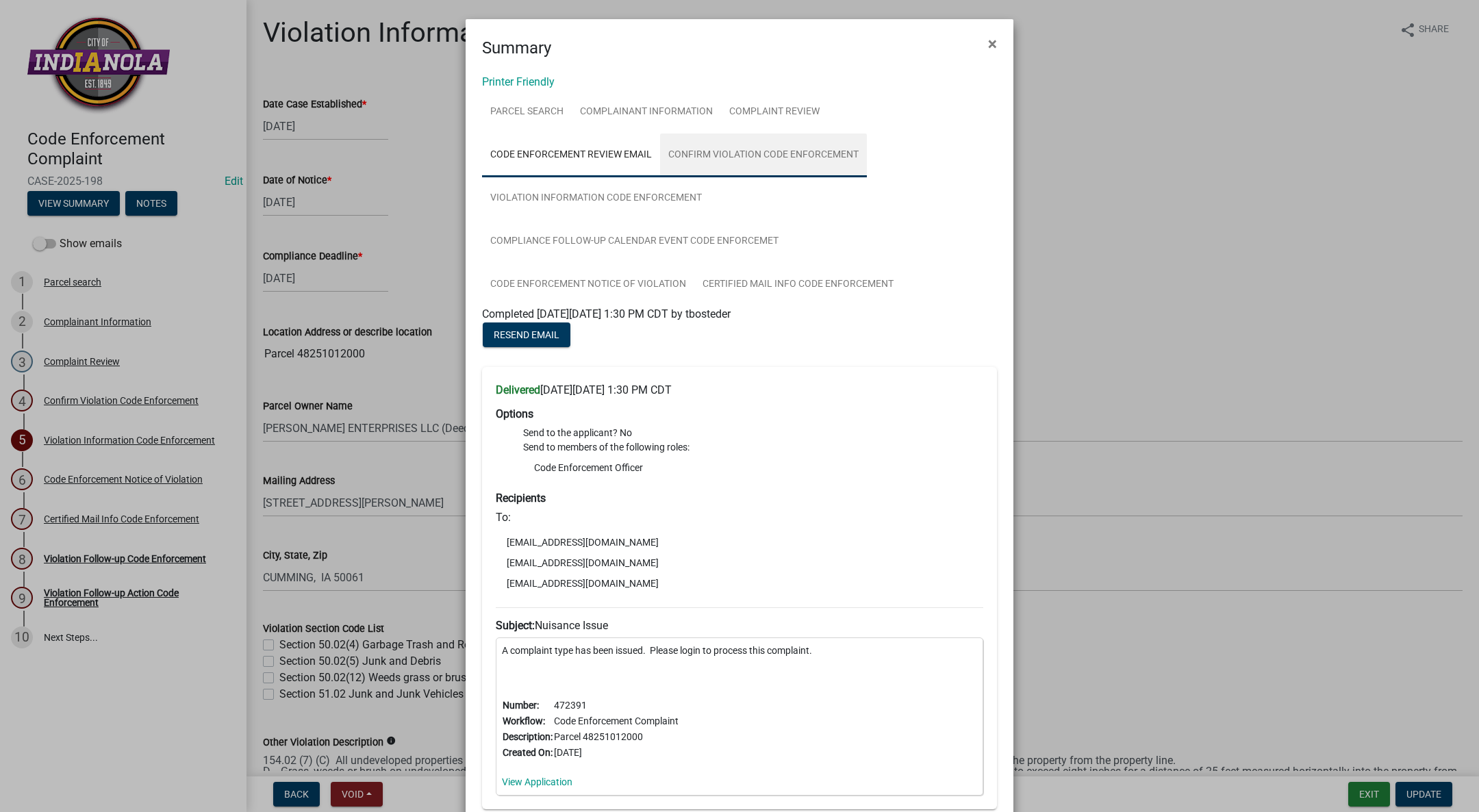
click at [773, 161] on link "Confirm Violation Code Enforcement" at bounding box center [763, 155] width 207 height 44
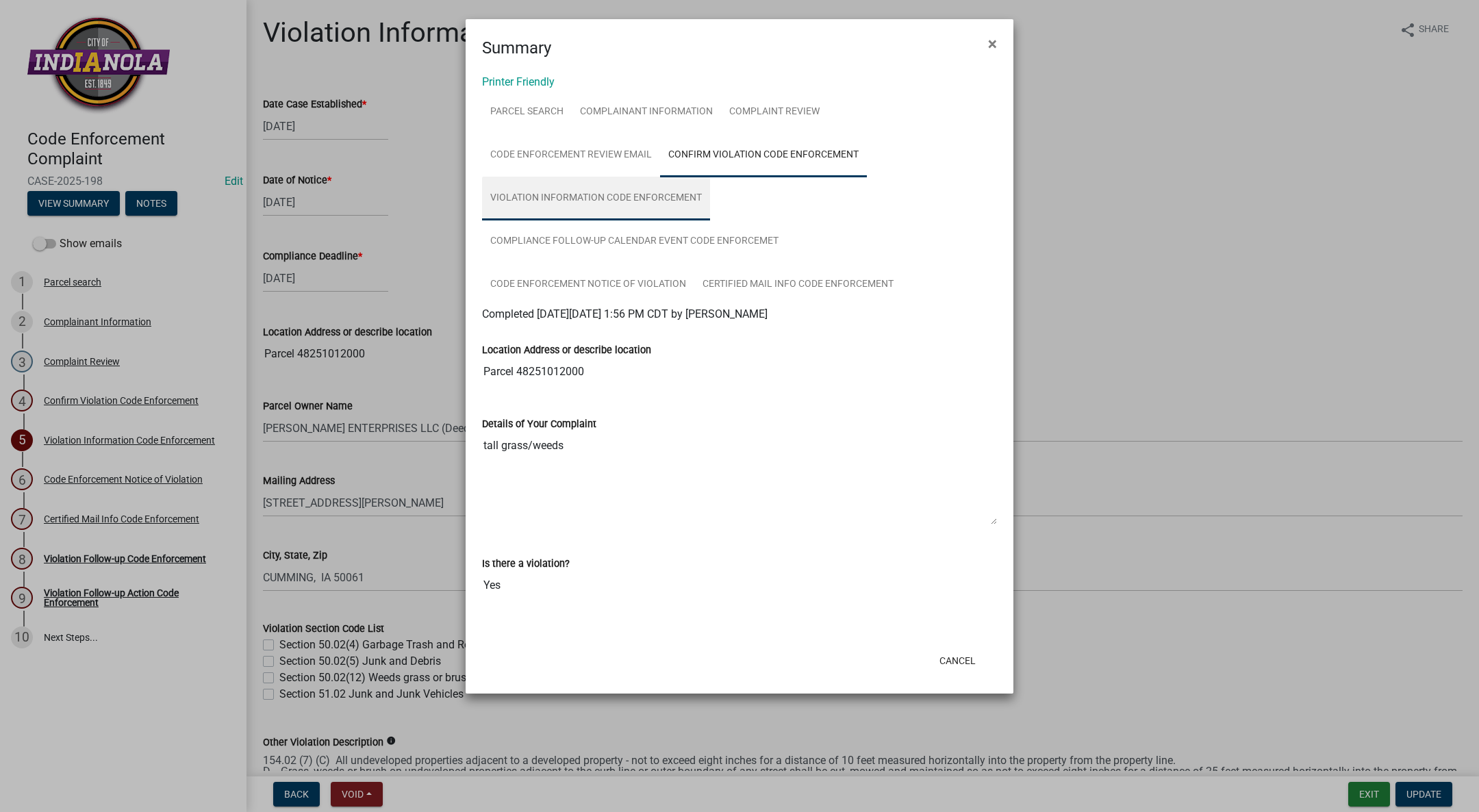
click at [630, 191] on link "Violation Information Code Enforcement" at bounding box center [596, 198] width 228 height 44
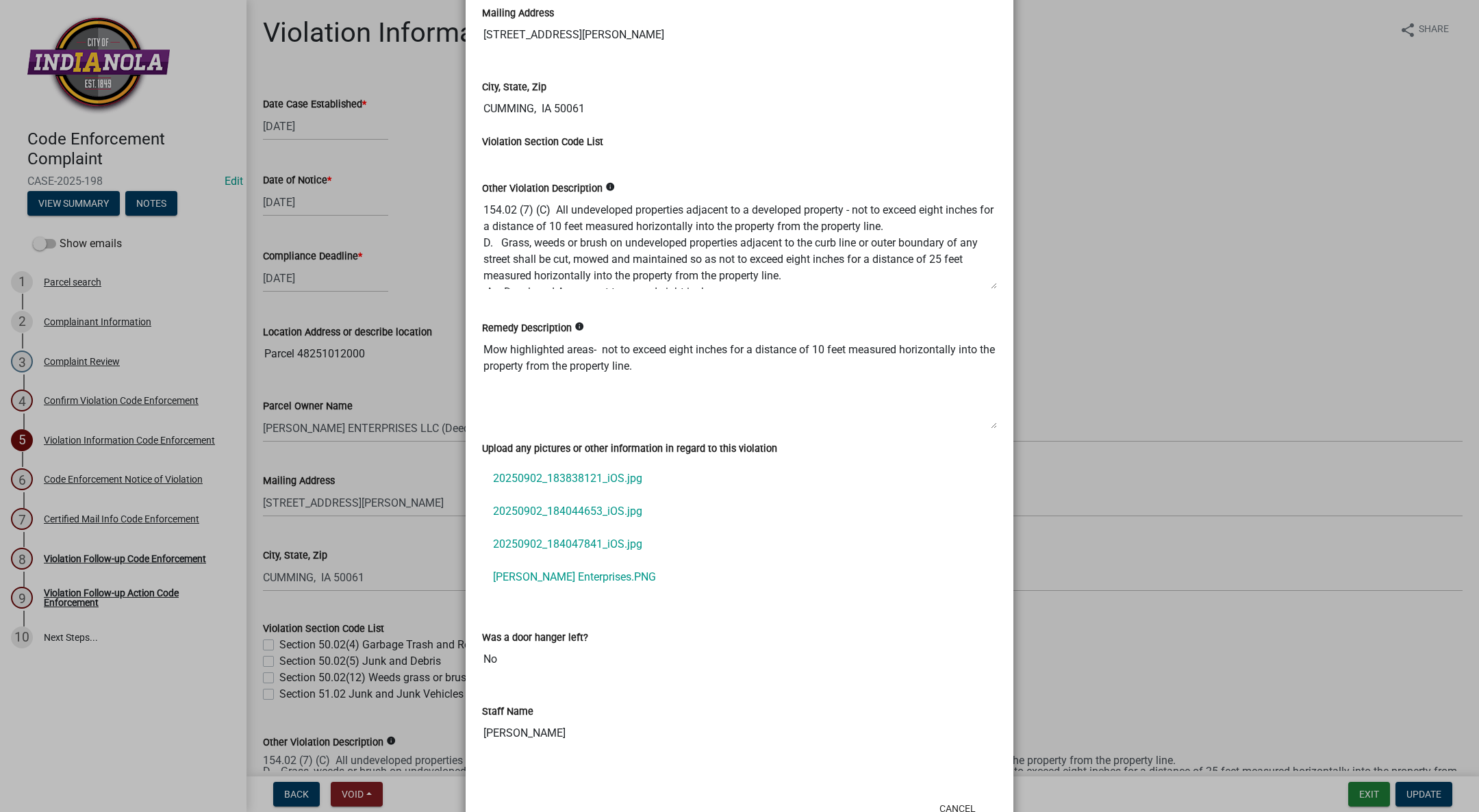
scroll to position [719, 0]
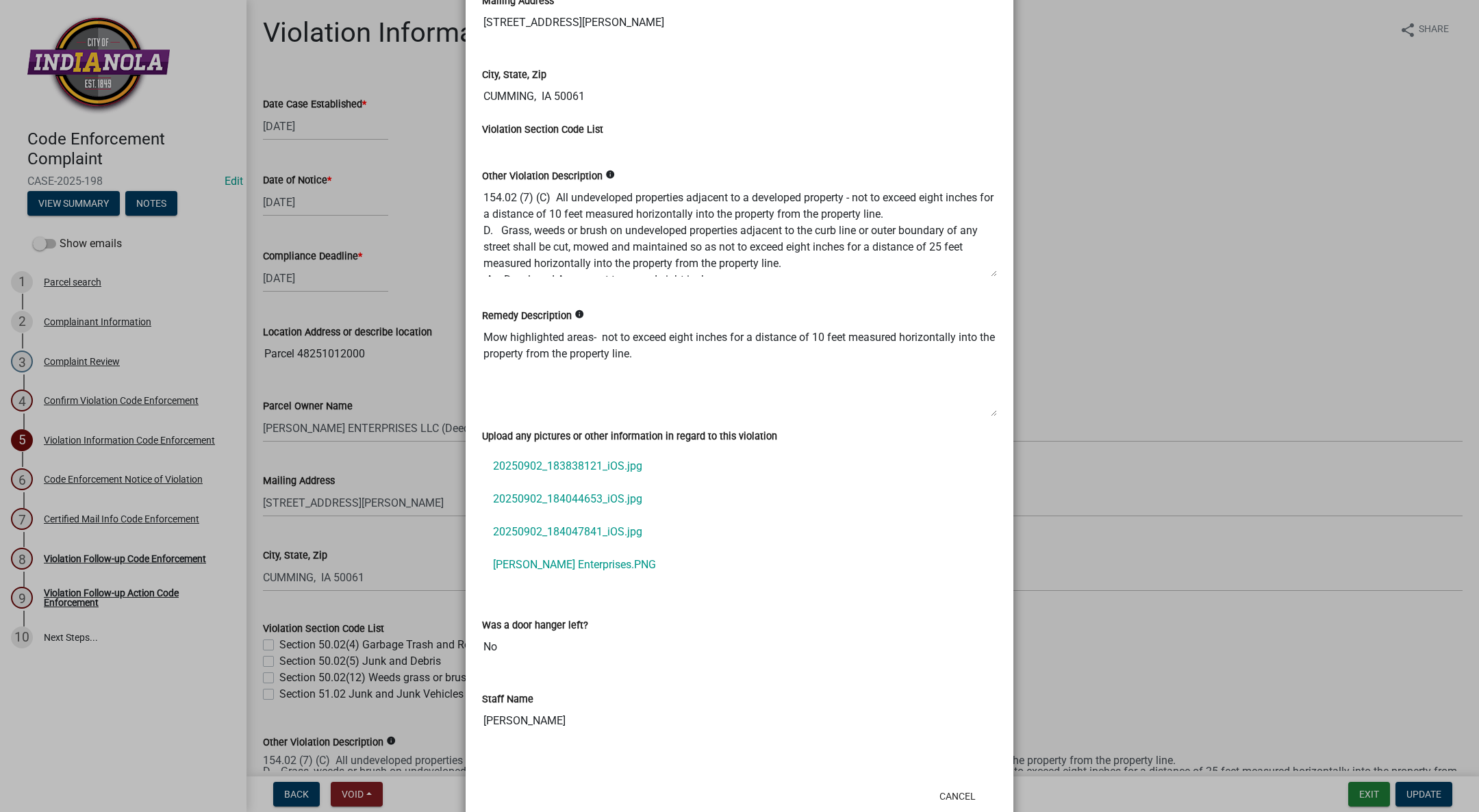
click at [585, 563] on link "[PERSON_NAME] Enterprises.PNG" at bounding box center [740, 565] width 515 height 33
click at [566, 524] on link "20250902_184047841_iOS.jpg" at bounding box center [740, 532] width 515 height 33
click at [556, 489] on link "20250902_184044653_iOS.jpg" at bounding box center [740, 499] width 515 height 33
click at [619, 458] on link "20250902_183838121_iOS.jpg" at bounding box center [740, 466] width 515 height 33
click at [540, 565] on link "[PERSON_NAME] Enterprises.PNG" at bounding box center [740, 565] width 515 height 33
